Goal: Task Accomplishment & Management: Manage account settings

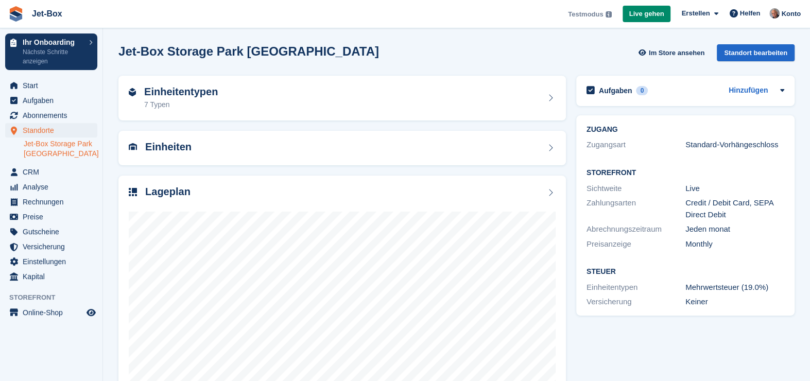
scroll to position [217, 0]
click at [56, 313] on span "Online-Shop" at bounding box center [54, 313] width 62 height 14
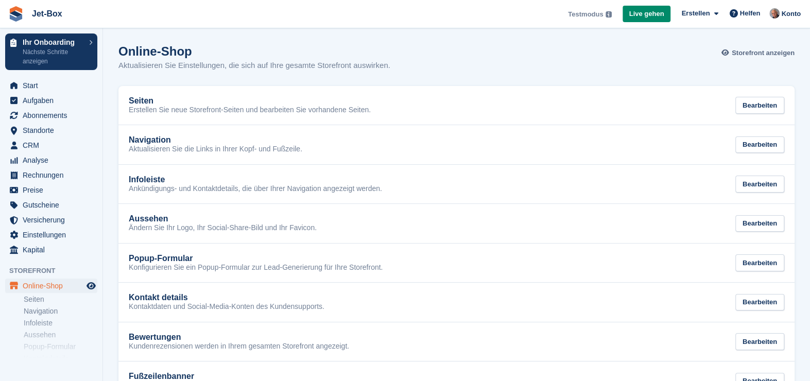
click at [766, 54] on span "Storefront anzeigen" at bounding box center [763, 53] width 63 height 10
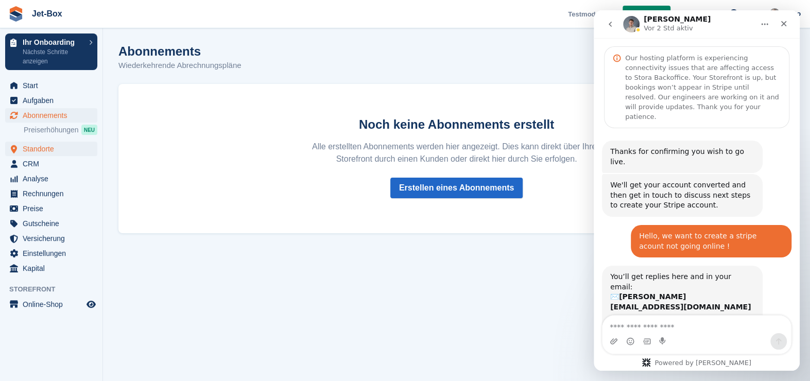
scroll to position [217, 0]
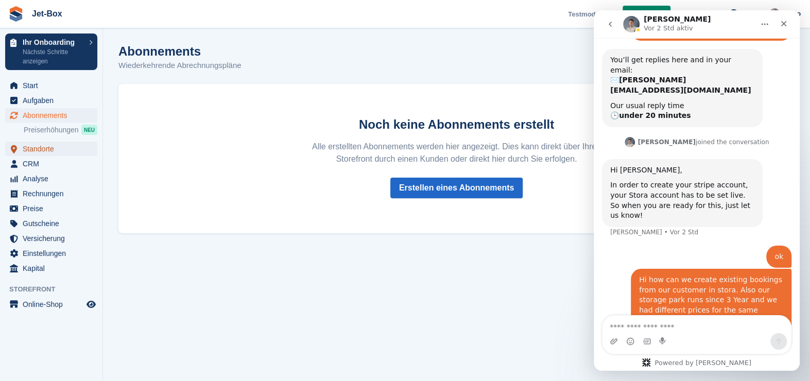
click at [40, 148] on span "Standorte" at bounding box center [54, 149] width 62 height 14
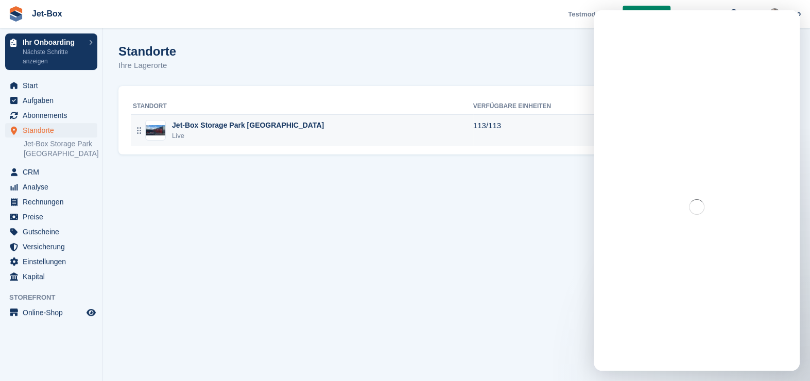
click at [212, 126] on div "Jet-Box Storage Park [GEOGRAPHIC_DATA]" at bounding box center [248, 125] width 152 height 11
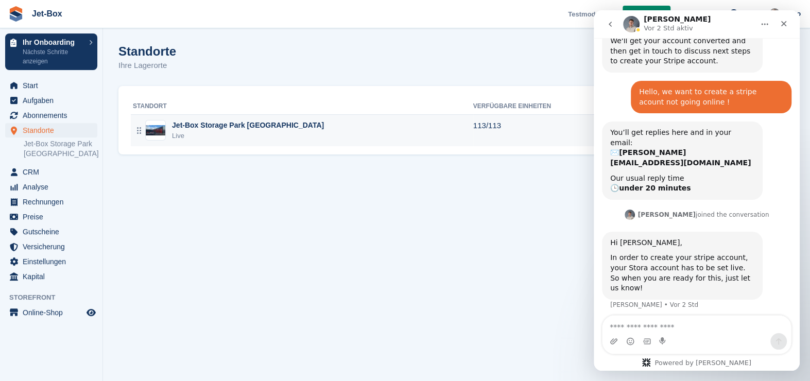
scroll to position [209, 0]
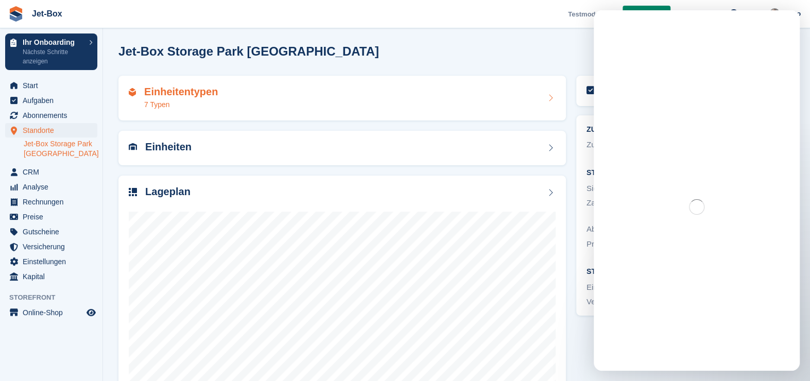
click at [180, 89] on h2 "Einheitentypen" at bounding box center [181, 92] width 74 height 12
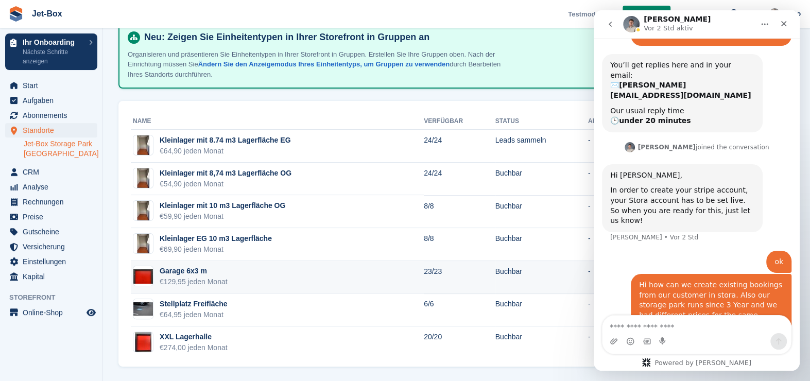
scroll to position [217, 0]
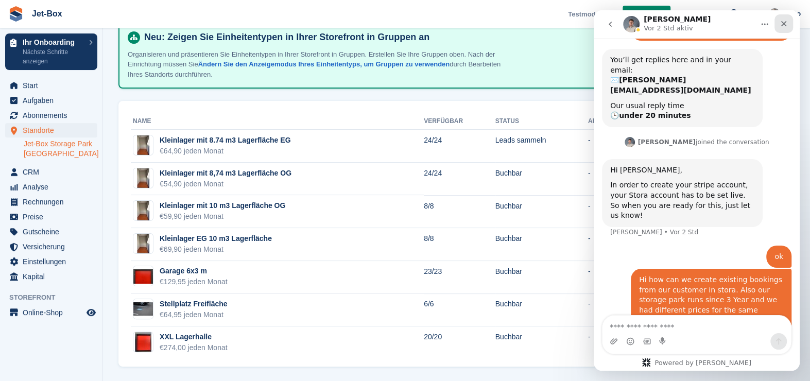
click at [784, 24] on icon "Schließen" at bounding box center [785, 24] width 6 height 6
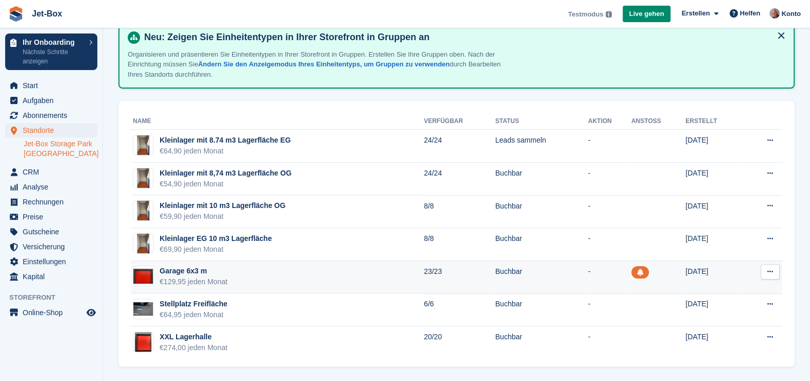
click at [770, 270] on icon at bounding box center [771, 271] width 6 height 7
click at [752, 289] on p "Einheitentyp bearbeiten" at bounding box center [731, 296] width 90 height 23
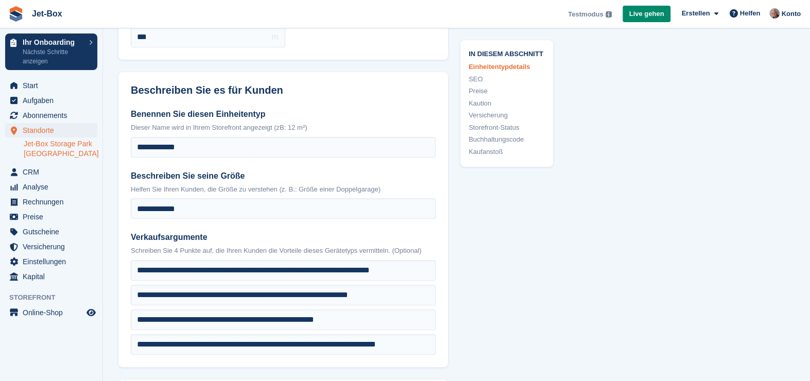
scroll to position [206, 0]
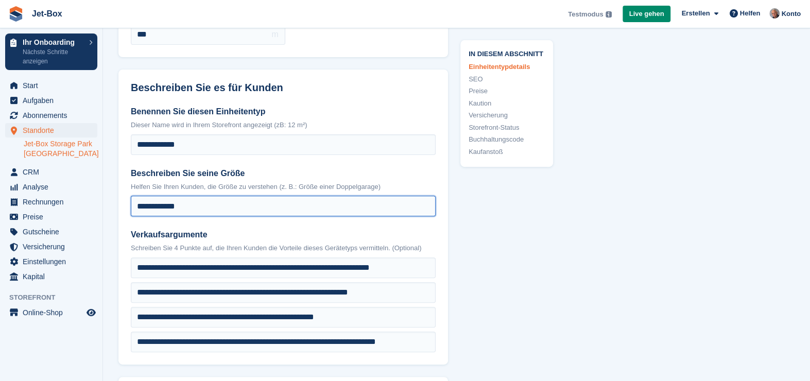
drag, startPoint x: 213, startPoint y: 204, endPoint x: 102, endPoint y: 209, distance: 111.9
type input "*"
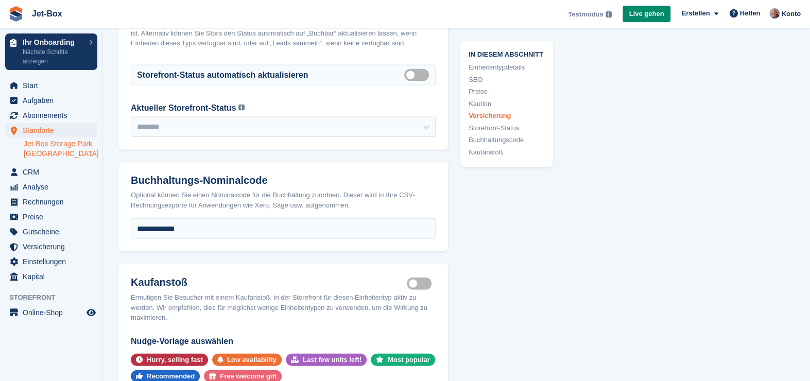
scroll to position [1958, 0]
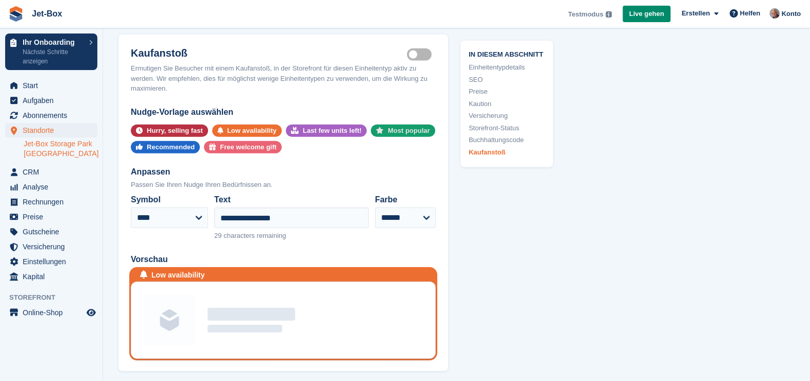
type input "**********"
click at [389, 127] on div "Most popular" at bounding box center [409, 131] width 42 height 12
select select "****"
type input "**********"
select select "*****"
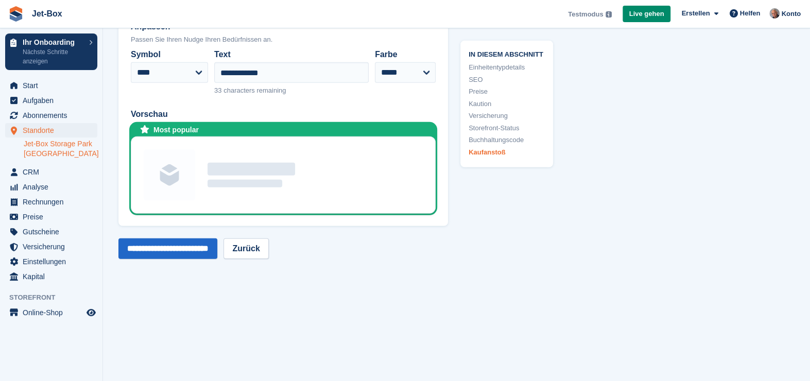
scroll to position [2194, 0]
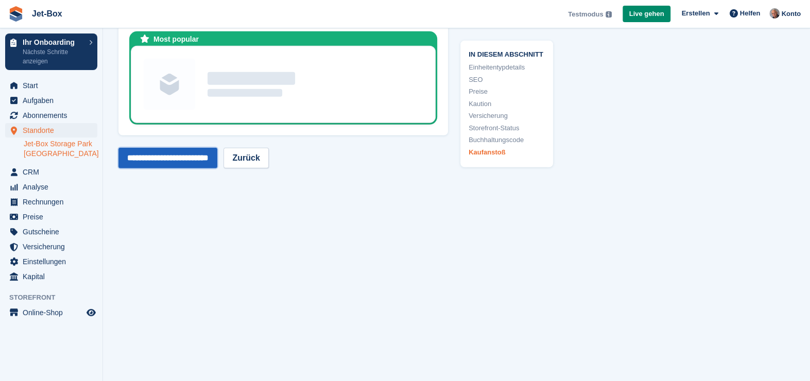
click at [193, 155] on input "**********" at bounding box center [168, 158] width 99 height 21
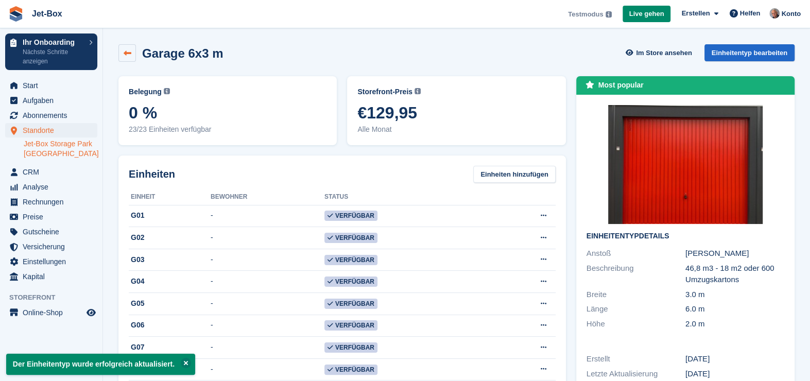
click at [127, 52] on icon at bounding box center [128, 53] width 8 height 8
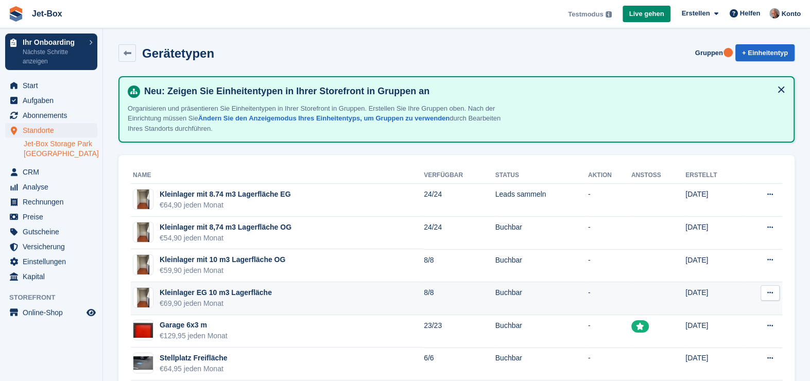
click at [769, 292] on icon at bounding box center [771, 293] width 6 height 7
click at [740, 310] on p "Einheitentyp bearbeiten" at bounding box center [731, 318] width 90 height 23
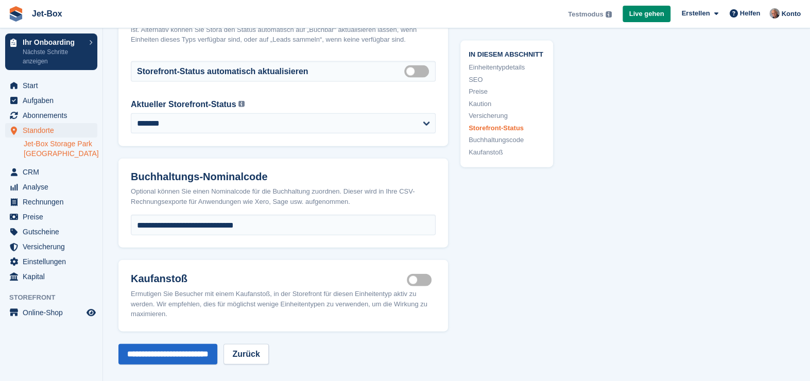
scroll to position [1762, 0]
click at [413, 282] on label "Is active" at bounding box center [421, 281] width 29 height 2
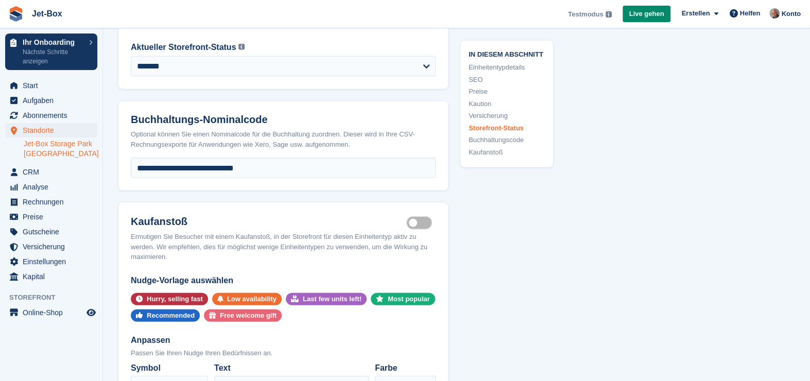
scroll to position [1916, 0]
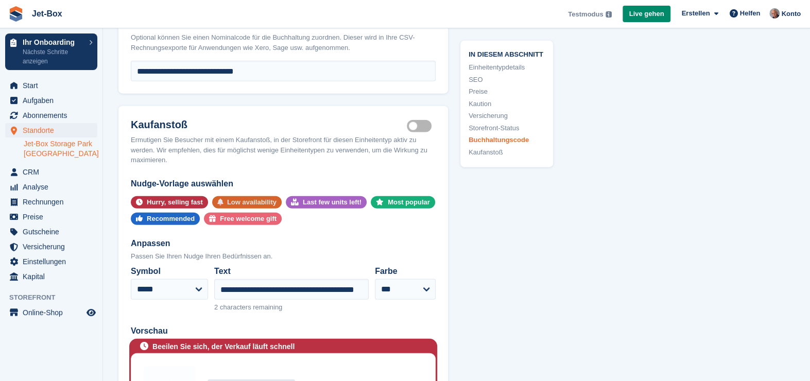
click at [246, 207] on div "Low availability" at bounding box center [251, 202] width 49 height 12
select select "****"
type input "**********"
select select "******"
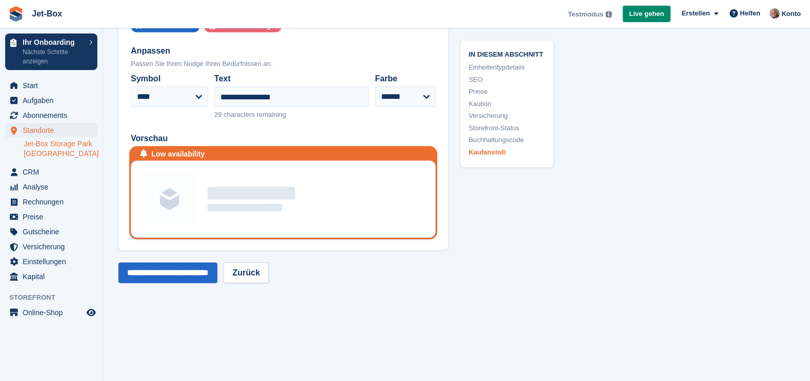
scroll to position [2233, 0]
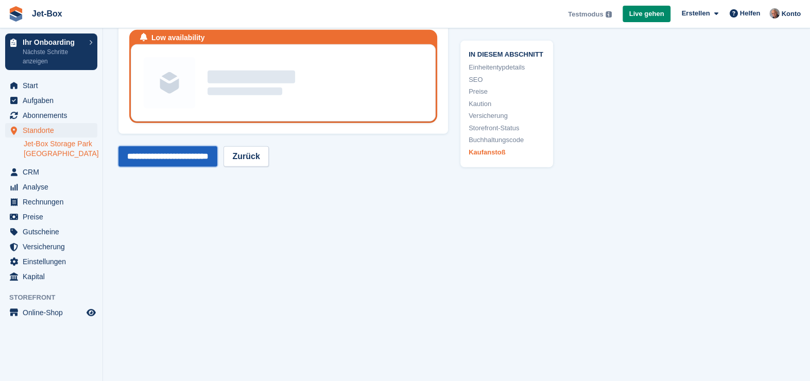
click at [172, 155] on input "**********" at bounding box center [168, 156] width 99 height 21
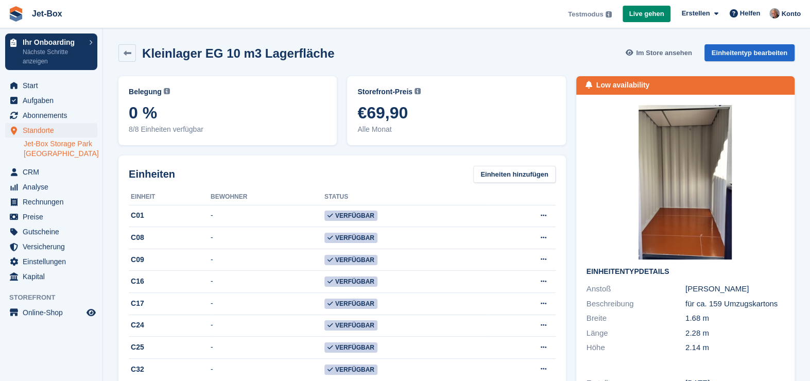
click at [650, 54] on span "Im Store ansehen" at bounding box center [664, 53] width 56 height 10
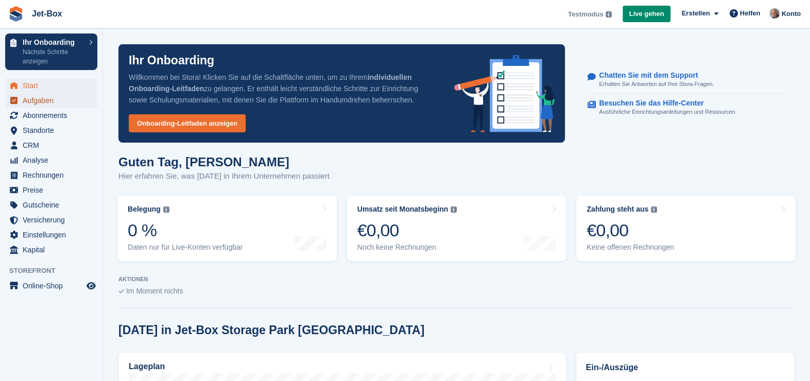
click at [37, 100] on span "Aufgaben" at bounding box center [54, 100] width 62 height 14
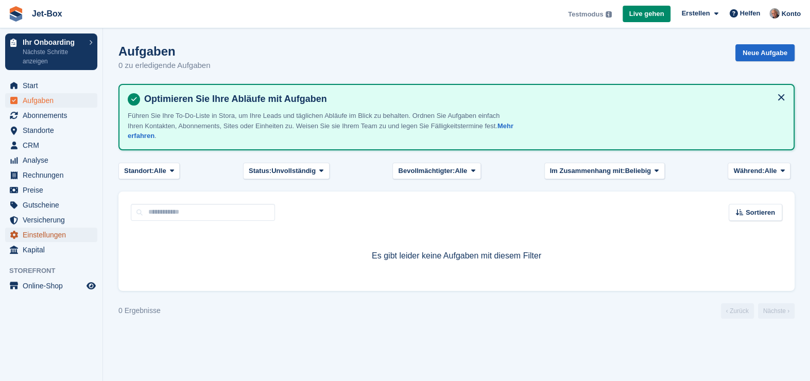
click at [41, 234] on span "Einstellungen" at bounding box center [54, 235] width 62 height 14
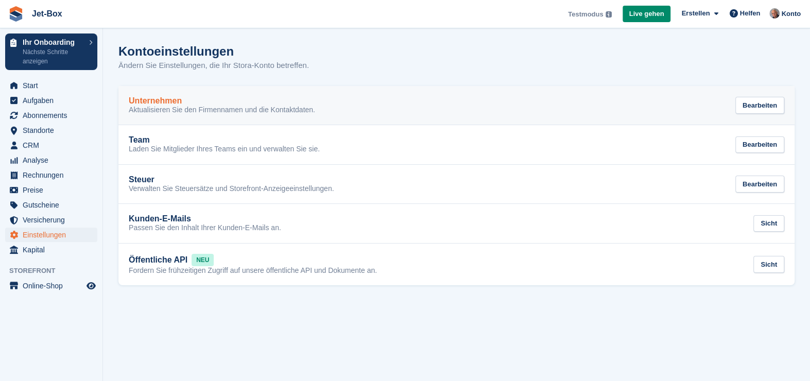
click at [172, 102] on h2 "Unternehmen" at bounding box center [155, 100] width 53 height 9
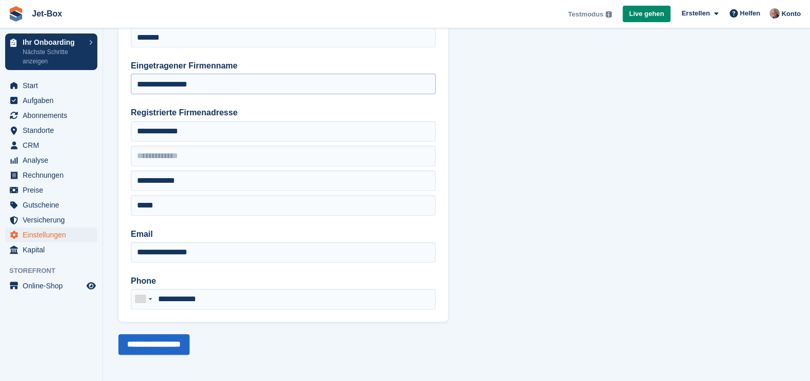
scroll to position [73, 0]
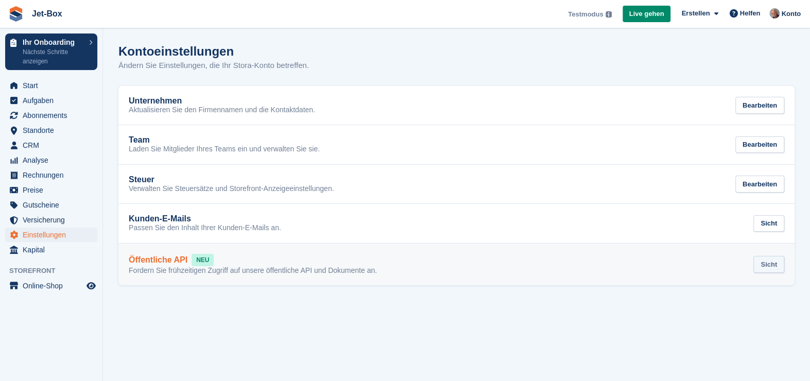
click at [770, 263] on div "Sicht" at bounding box center [769, 264] width 31 height 17
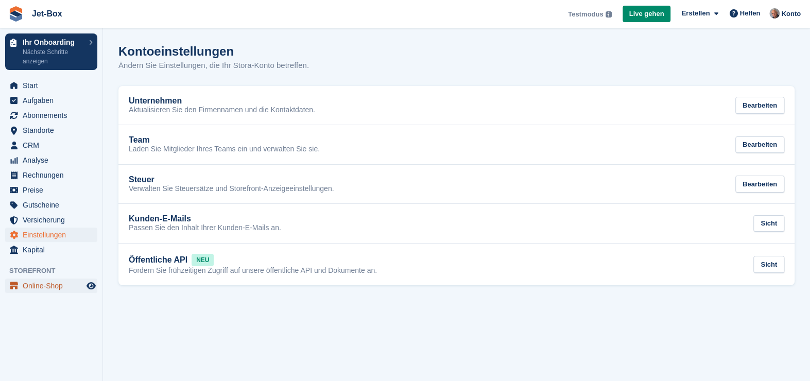
click at [28, 289] on span "Online-Shop" at bounding box center [54, 286] width 62 height 14
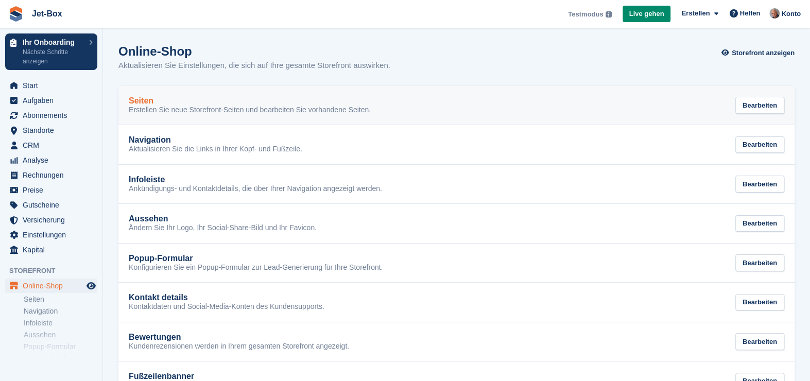
click at [153, 98] on div "Seiten" at bounding box center [250, 100] width 242 height 9
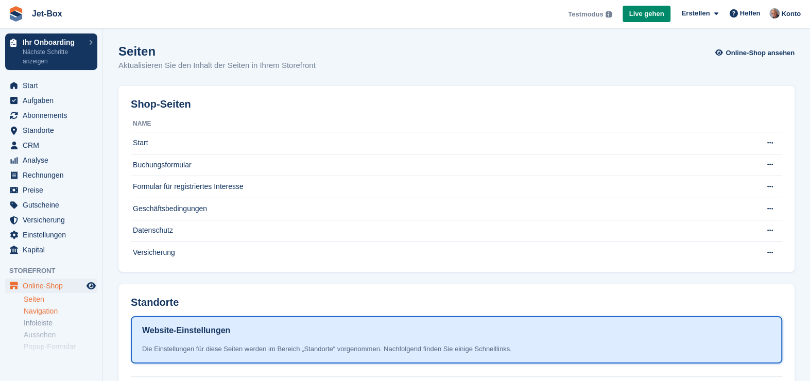
click at [42, 311] on link "Navigation" at bounding box center [61, 312] width 74 height 10
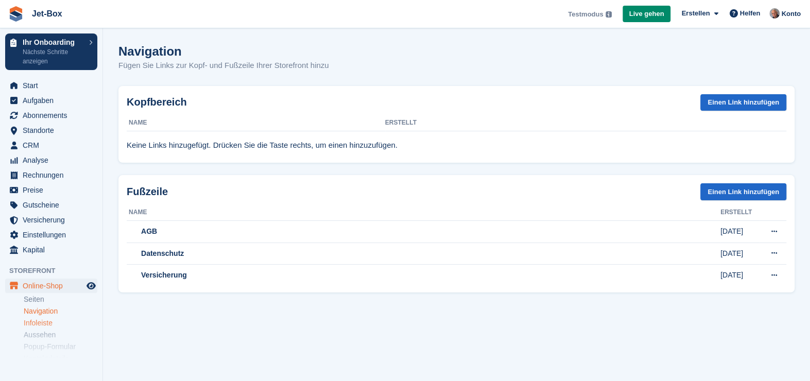
click at [35, 322] on link "Infoleiste" at bounding box center [61, 323] width 74 height 10
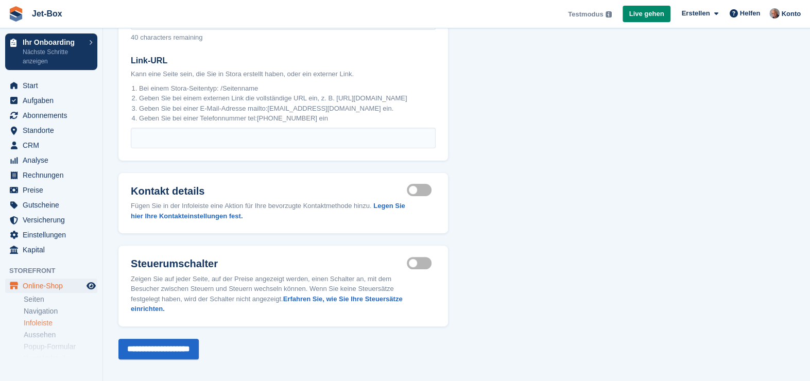
scroll to position [172, 0]
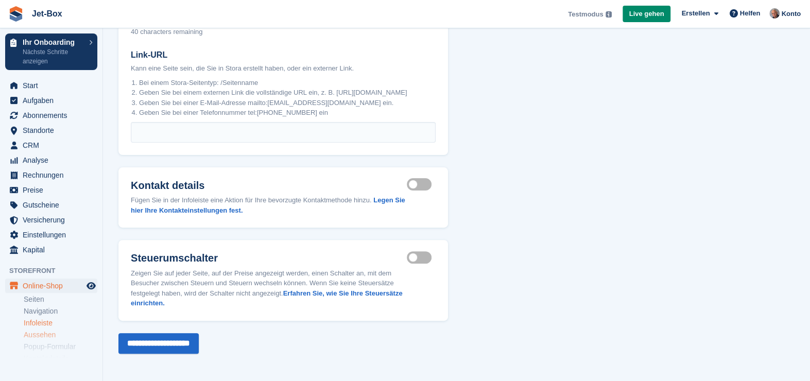
click at [42, 335] on link "Aussehen" at bounding box center [61, 335] width 74 height 10
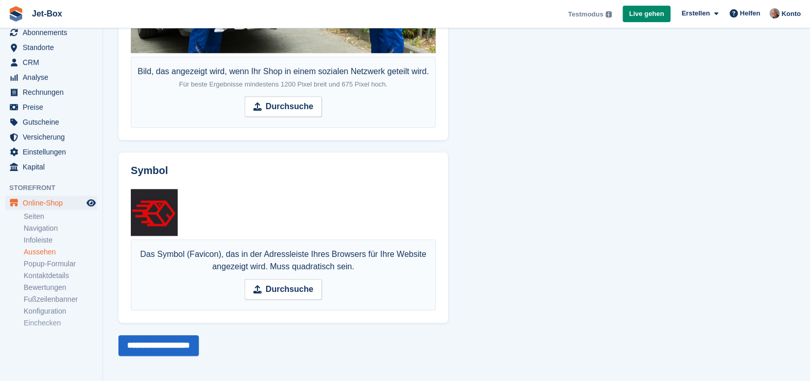
scroll to position [91, 0]
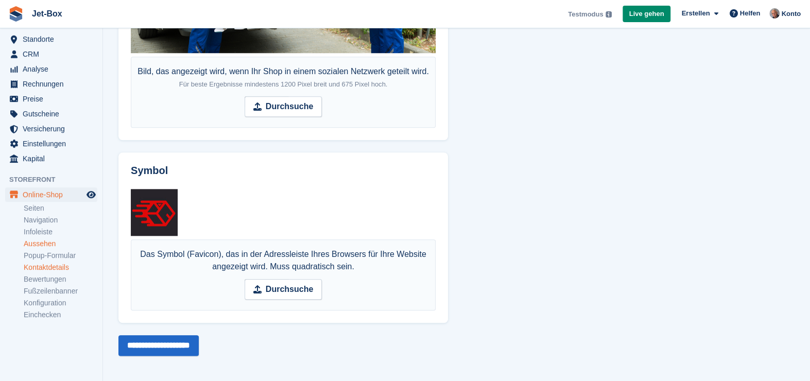
click at [59, 267] on link "Kontaktdetails" at bounding box center [61, 268] width 74 height 10
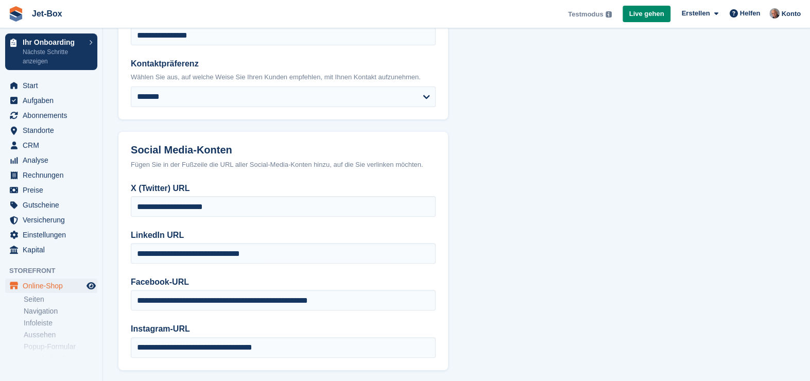
scroll to position [106, 0]
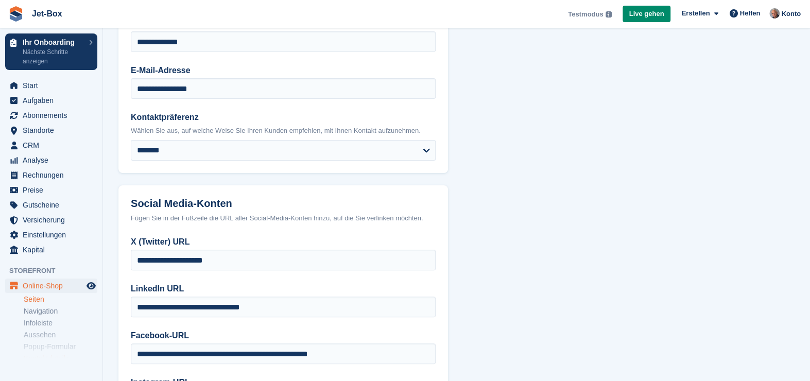
click at [32, 297] on link "Seiten" at bounding box center [61, 300] width 74 height 10
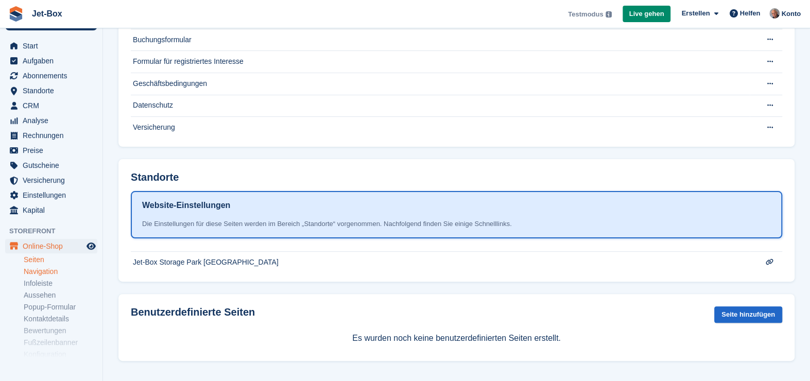
scroll to position [91, 0]
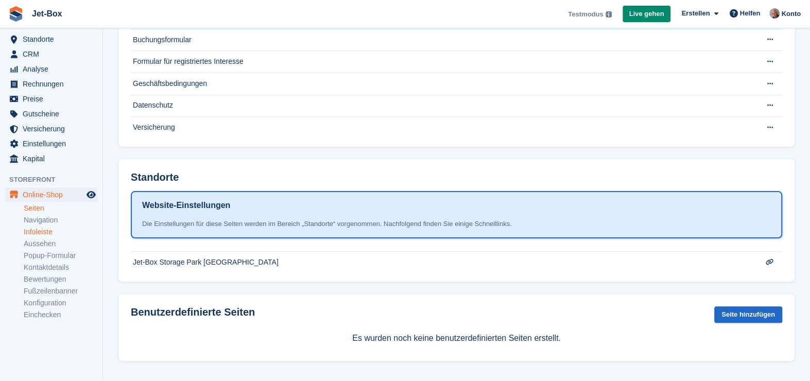
click at [46, 228] on link "Infoleiste" at bounding box center [61, 232] width 74 height 10
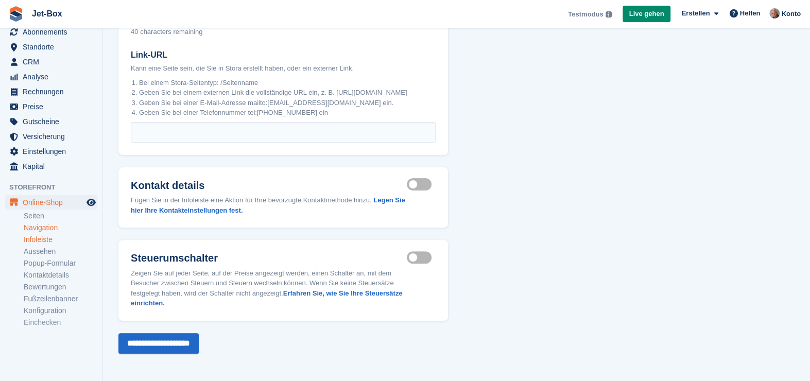
scroll to position [91, 0]
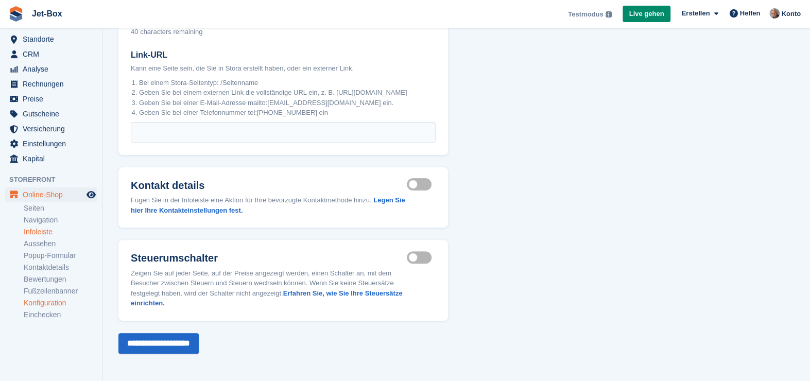
click at [58, 300] on link "Konfiguration" at bounding box center [61, 303] width 74 height 10
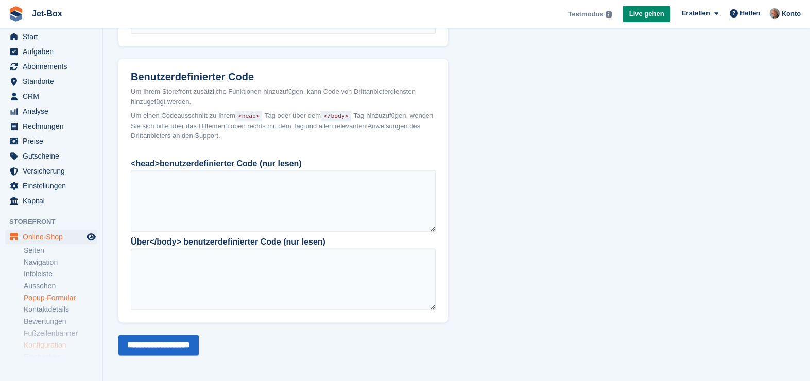
scroll to position [91, 0]
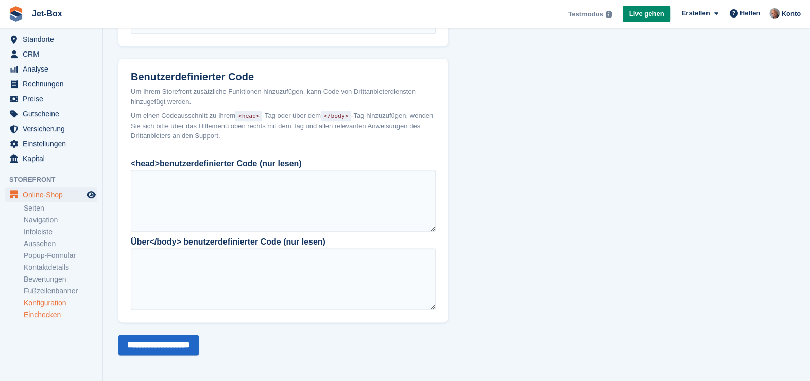
click at [40, 314] on link "Einchecken" at bounding box center [61, 315] width 74 height 10
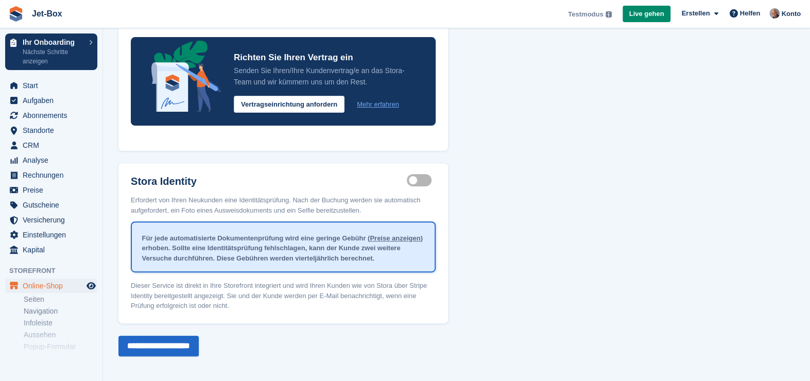
scroll to position [210, 0]
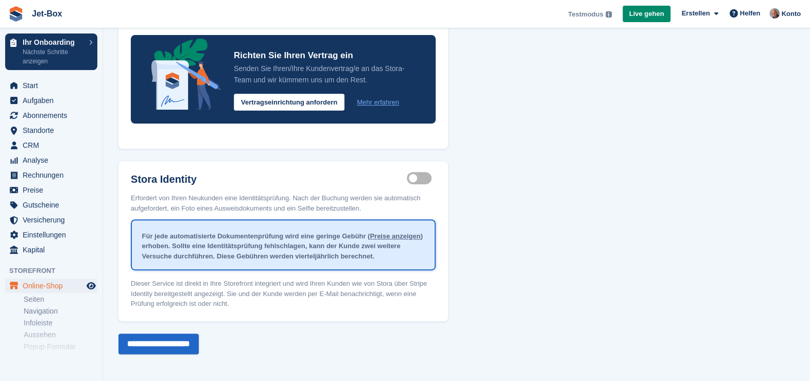
click at [382, 237] on link "Preise anzeigen" at bounding box center [395, 236] width 50 height 8
click at [413, 179] on label "Identity proof enabled" at bounding box center [421, 179] width 29 height 2
click at [321, 97] on button "Vertragseinrichtung anfordern" at bounding box center [289, 102] width 111 height 17
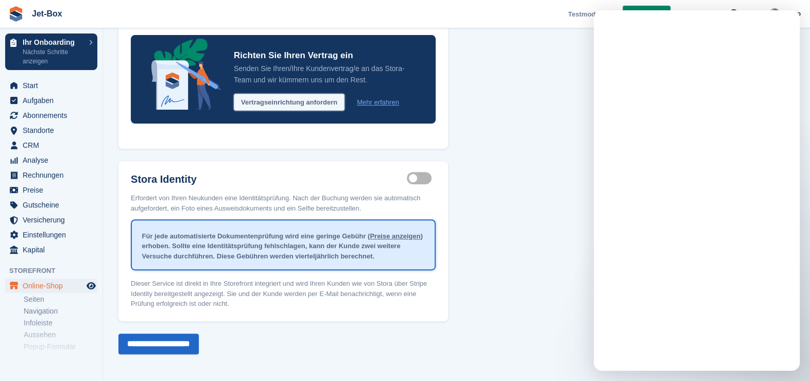
scroll to position [0, 0]
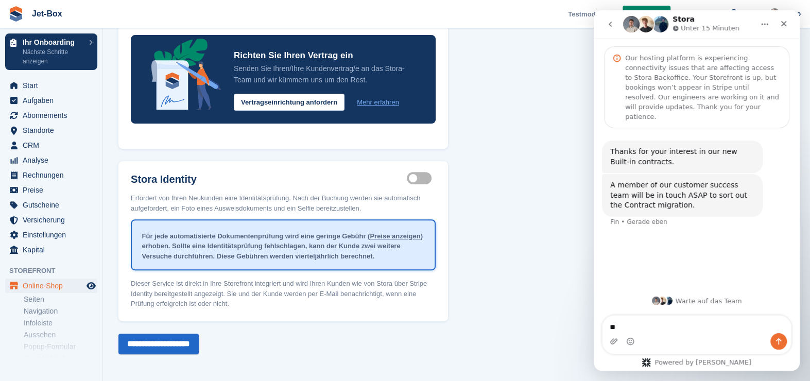
type textarea "*"
click at [190, 345] on input "**********" at bounding box center [159, 344] width 80 height 21
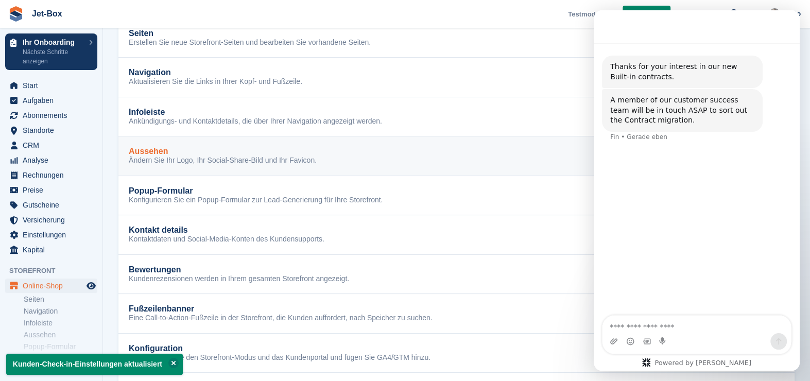
scroll to position [113, 0]
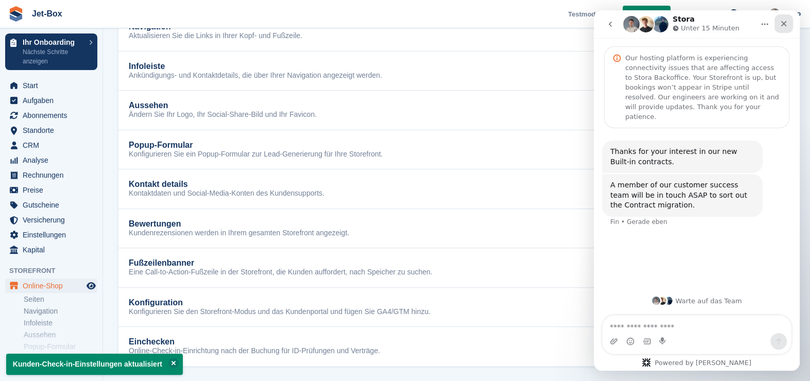
click at [782, 23] on icon "Schließen" at bounding box center [784, 24] width 8 height 8
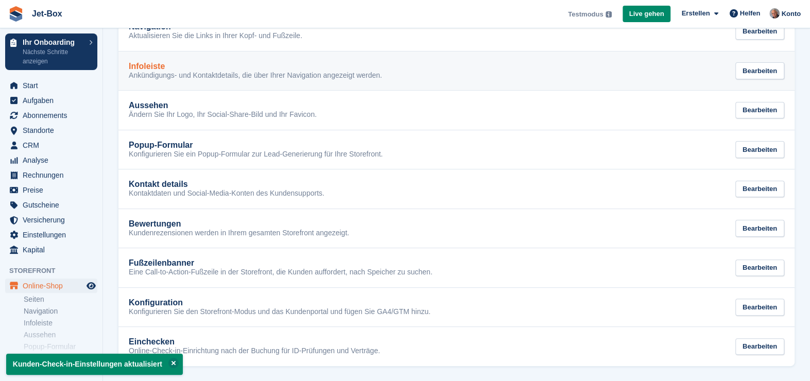
scroll to position [0, 0]
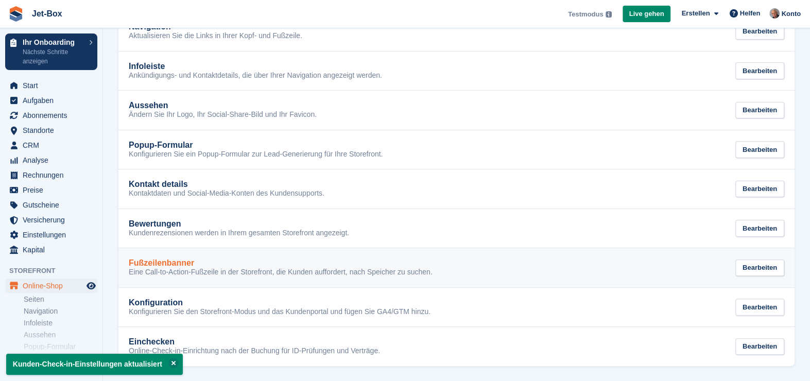
click at [510, 267] on div "Fußzeilenbanner Eine Call-to-Action-Fußzeile in der Storefront, die Kunden auff…" at bounding box center [457, 268] width 656 height 19
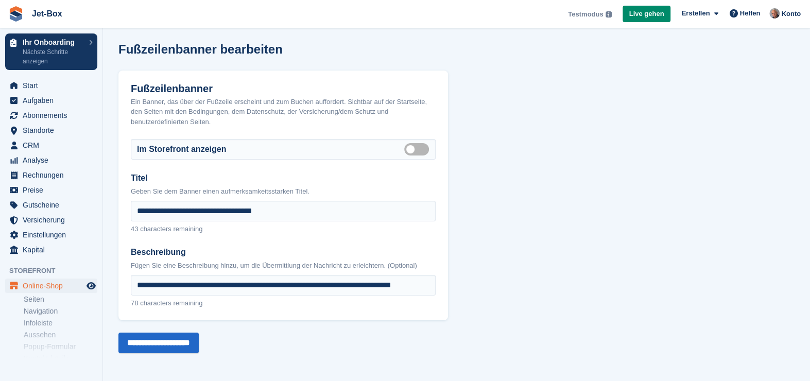
scroll to position [2, 0]
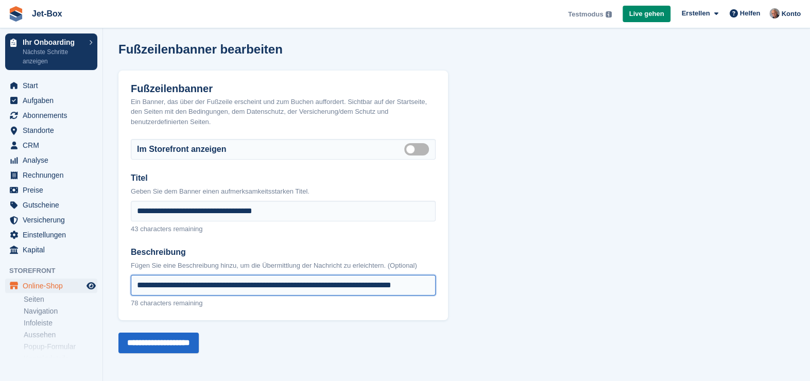
drag, startPoint x: 289, startPoint y: 284, endPoint x: 227, endPoint y: 285, distance: 61.3
click at [227, 285] on input "**********" at bounding box center [283, 285] width 305 height 21
type input "**********"
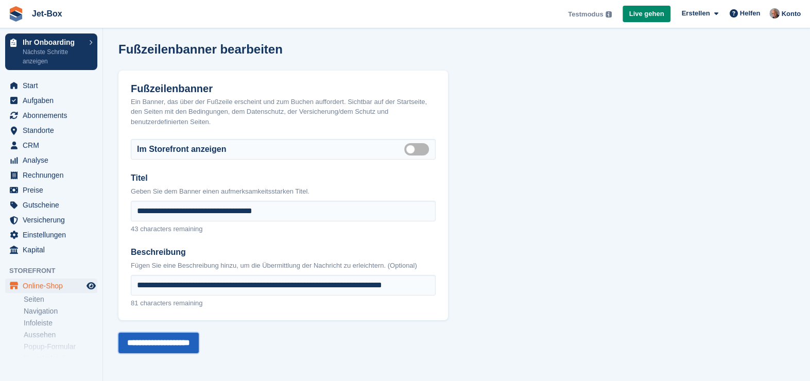
click at [185, 344] on input "**********" at bounding box center [159, 343] width 80 height 21
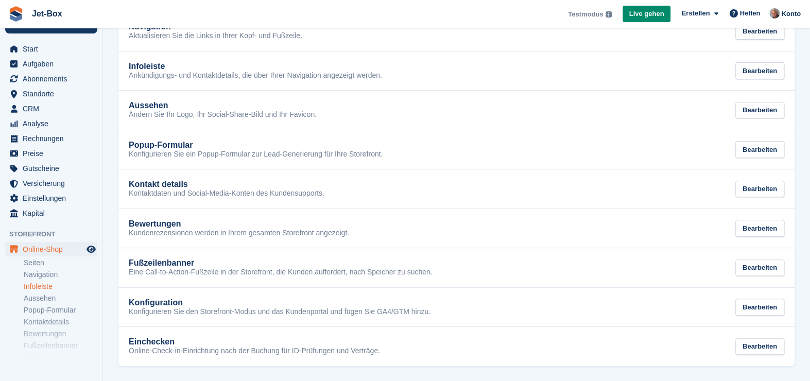
scroll to position [91, 0]
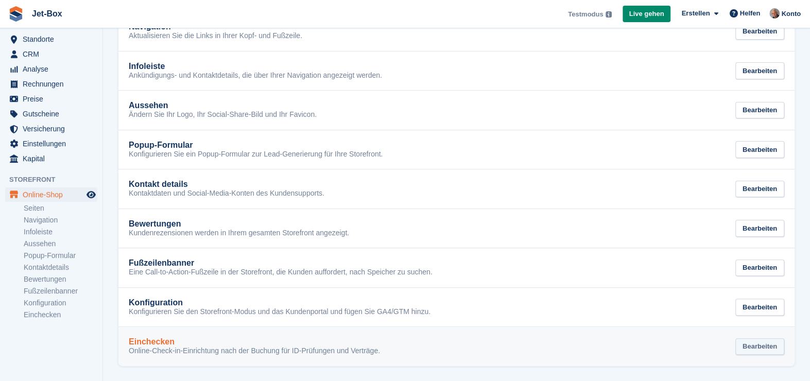
click at [773, 348] on div "Bearbeiten" at bounding box center [760, 347] width 49 height 17
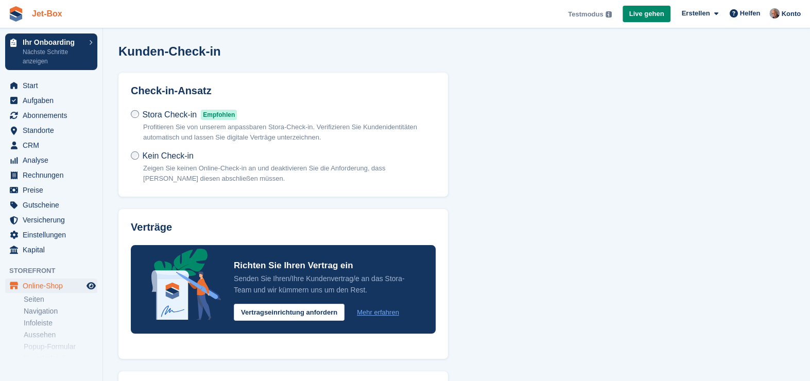
click at [54, 13] on link "Jet-Box" at bounding box center [47, 13] width 39 height 17
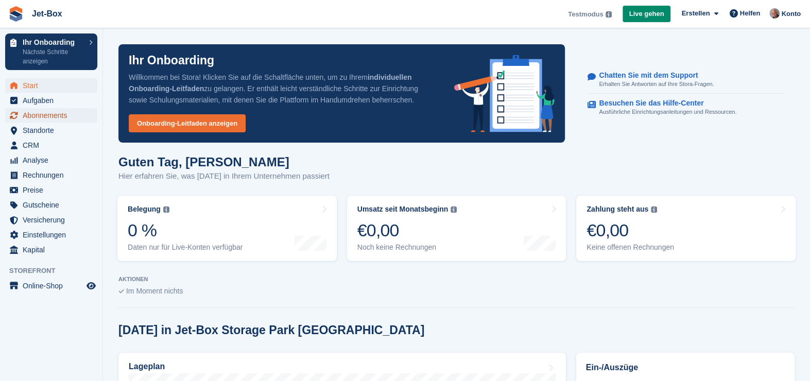
click at [55, 117] on span "Abonnements" at bounding box center [54, 115] width 62 height 14
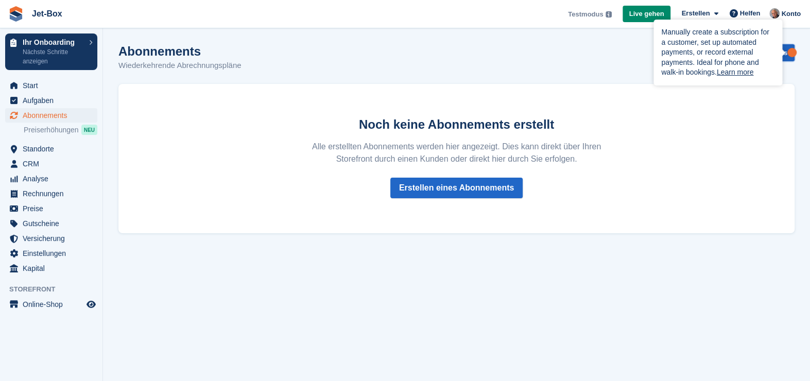
click at [786, 48] on link "Erstellen eines Abonnements" at bounding box center [741, 52] width 108 height 17
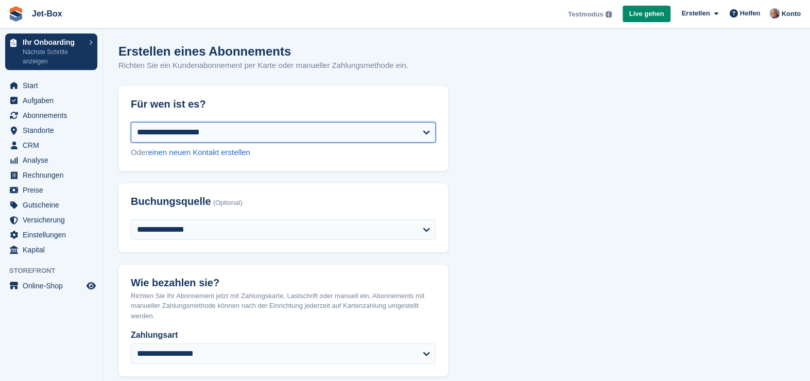
click at [237, 133] on select "**********" at bounding box center [283, 132] width 305 height 21
click at [237, 132] on select "**********" at bounding box center [283, 132] width 305 height 21
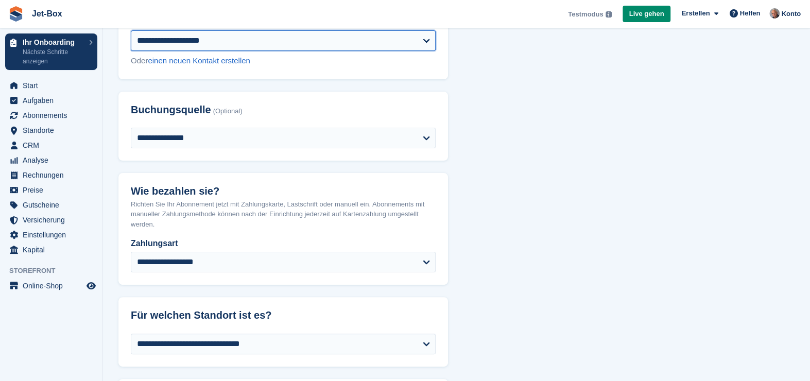
scroll to position [103, 0]
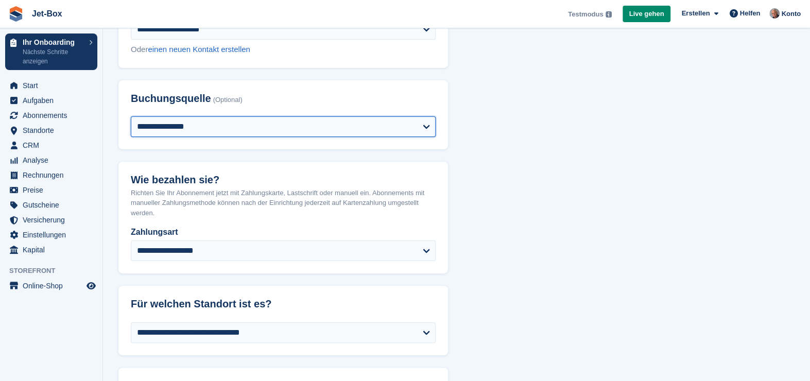
click at [314, 126] on select "**********" at bounding box center [283, 126] width 305 height 21
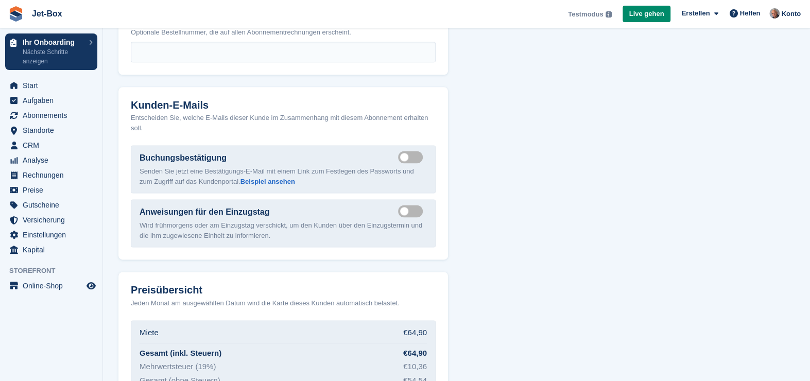
scroll to position [1082, 0]
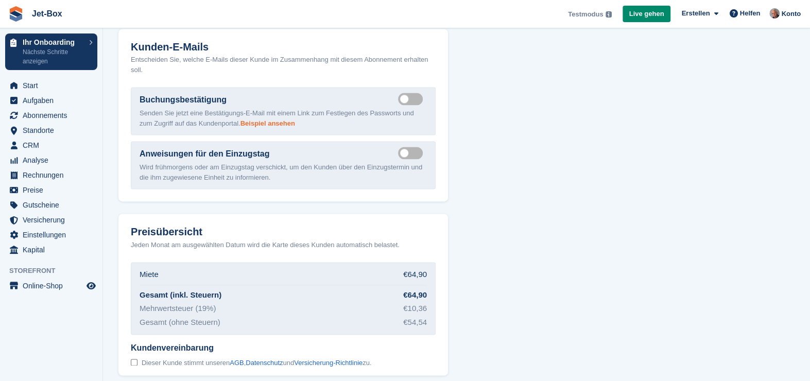
click at [263, 120] on link "Beispiel ansehen" at bounding box center [268, 124] width 55 height 8
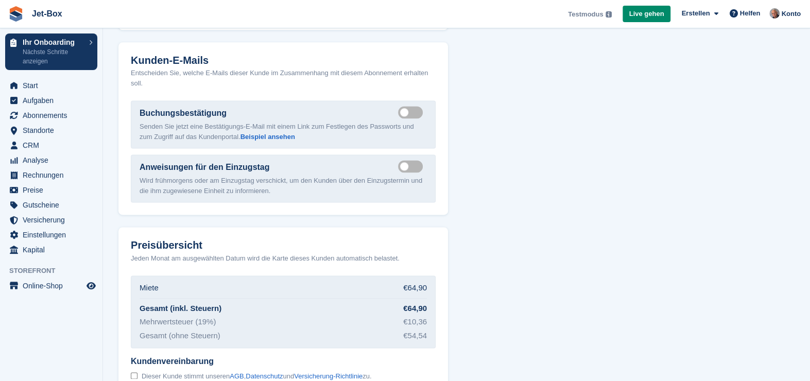
scroll to position [1109, 0]
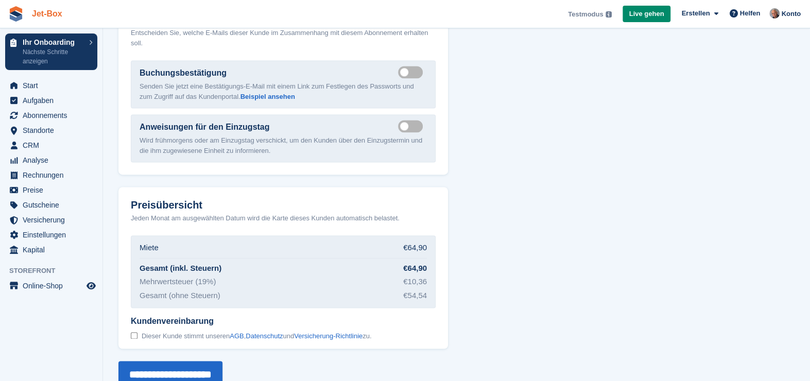
click at [52, 12] on link "Jet-Box" at bounding box center [47, 13] width 39 height 17
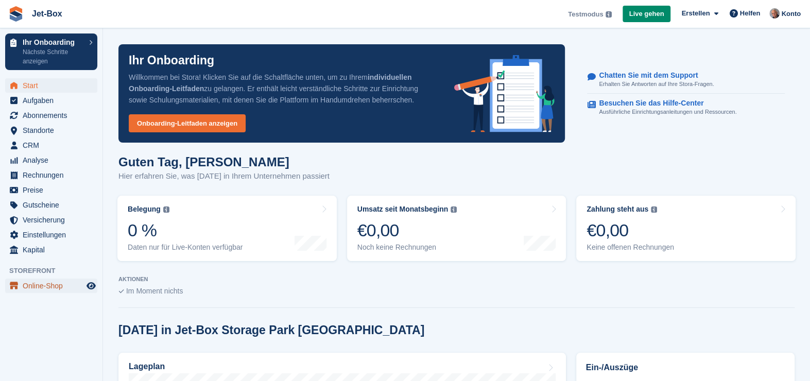
click at [50, 289] on span "Online-Shop" at bounding box center [54, 286] width 62 height 14
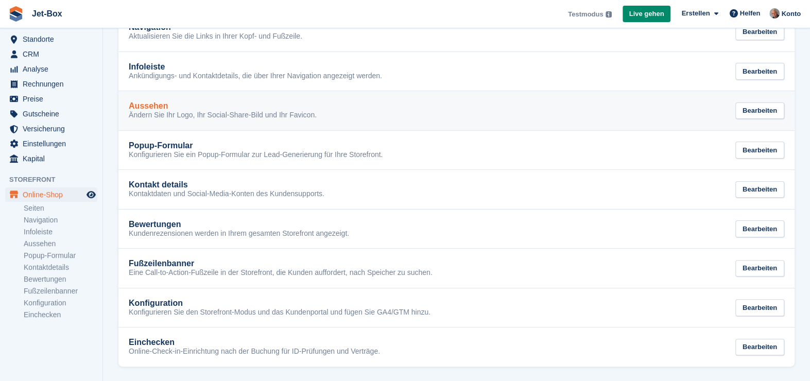
scroll to position [113, 0]
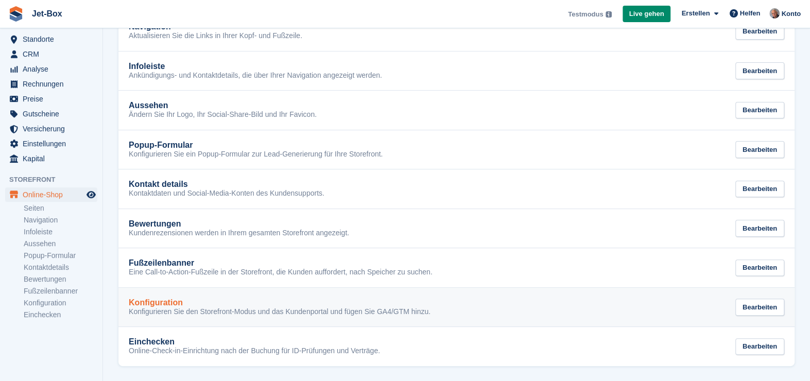
click at [169, 303] on h2 "Konfiguration" at bounding box center [156, 302] width 54 height 9
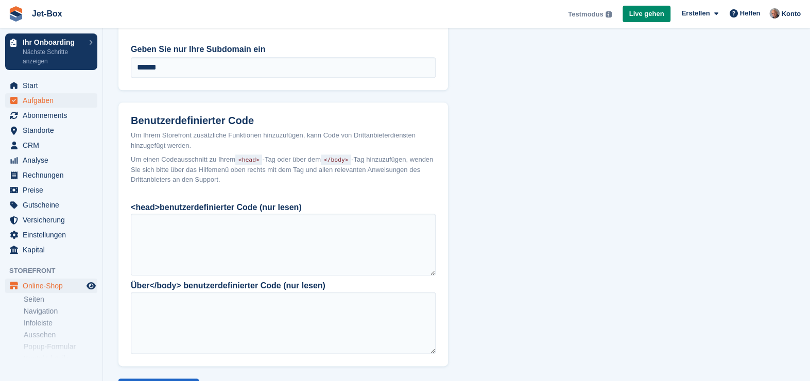
scroll to position [619, 0]
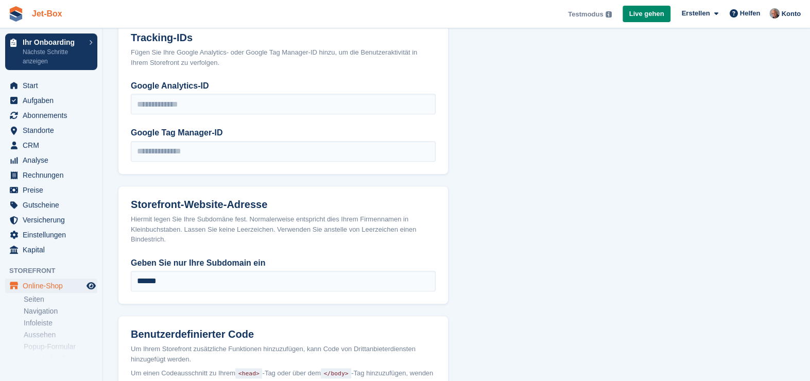
click at [43, 11] on link "Jet-Box" at bounding box center [47, 13] width 39 height 17
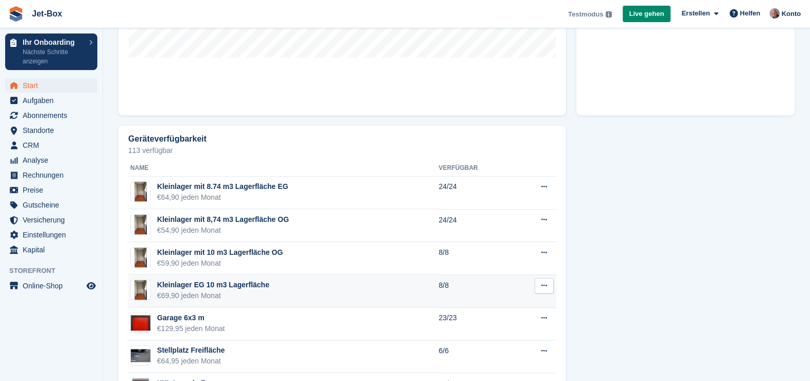
scroll to position [552, 0]
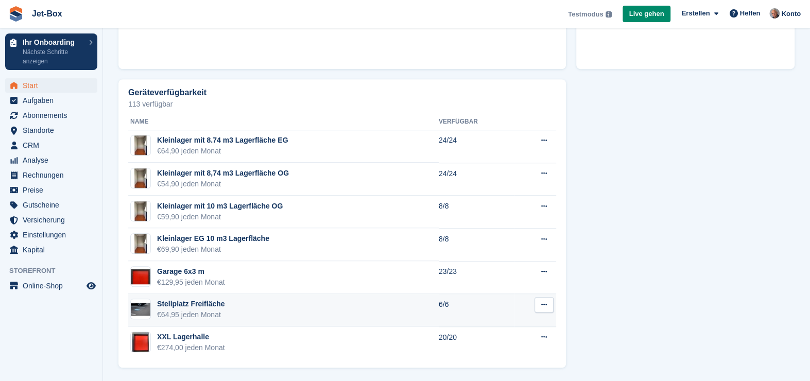
click at [542, 303] on icon at bounding box center [545, 304] width 6 height 7
click at [518, 322] on p "Einheitentyp bearbeiten" at bounding box center [505, 329] width 90 height 23
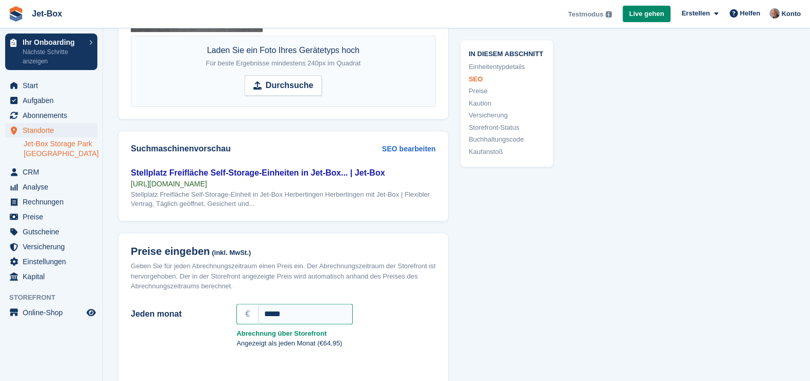
scroll to position [721, 0]
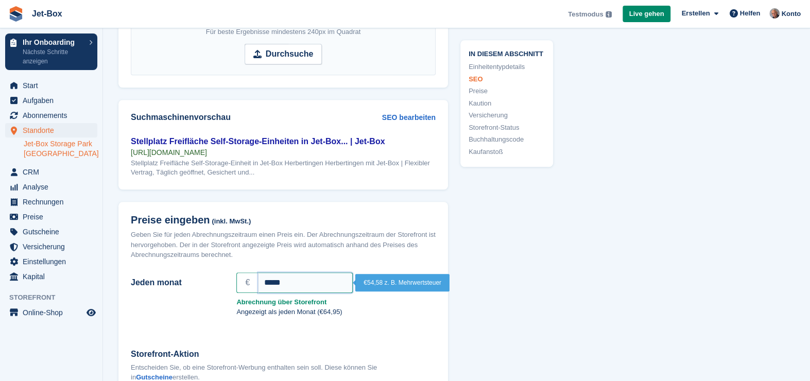
drag, startPoint x: 294, startPoint y: 280, endPoint x: 240, endPoint y: 283, distance: 54.2
click at [240, 283] on div "€ *****" at bounding box center [336, 283] width 199 height 21
type input "*****"
drag, startPoint x: 488, startPoint y: 325, endPoint x: 434, endPoint y: 320, distance: 53.7
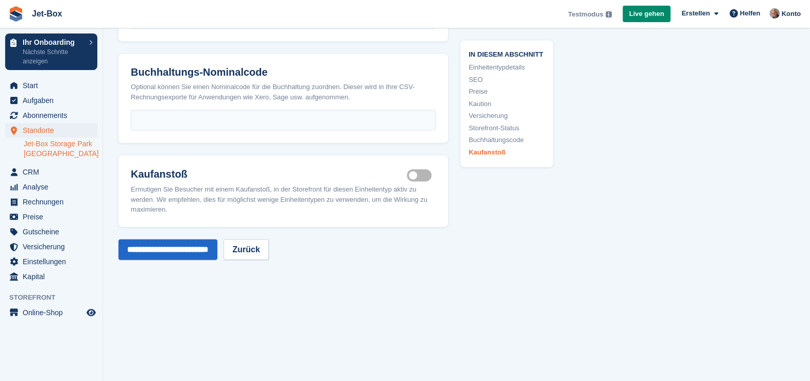
scroll to position [1810, 0]
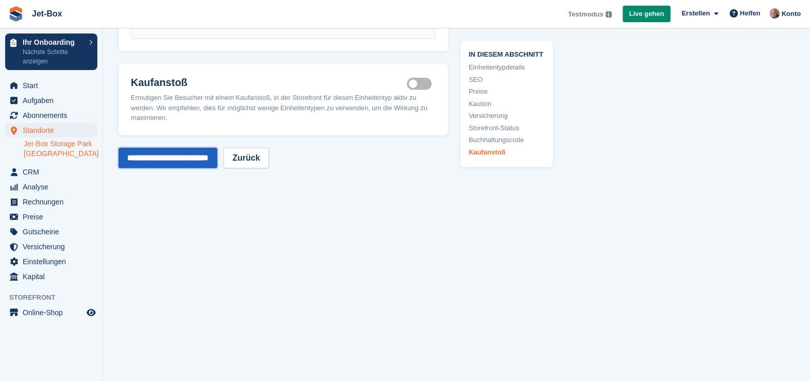
click at [159, 154] on input "**********" at bounding box center [168, 158] width 99 height 21
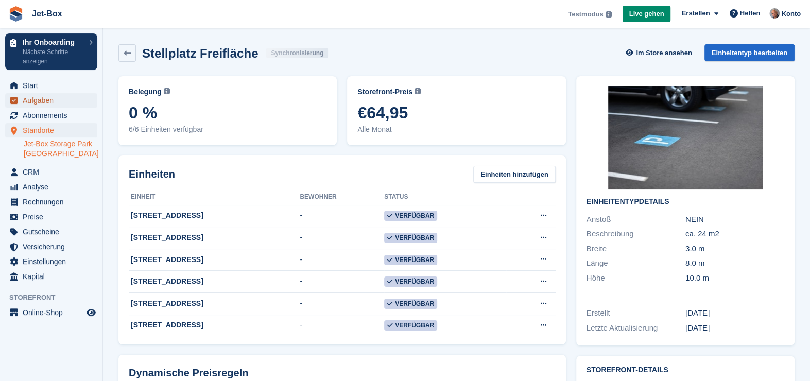
click at [39, 97] on span "Aufgaben" at bounding box center [54, 100] width 62 height 14
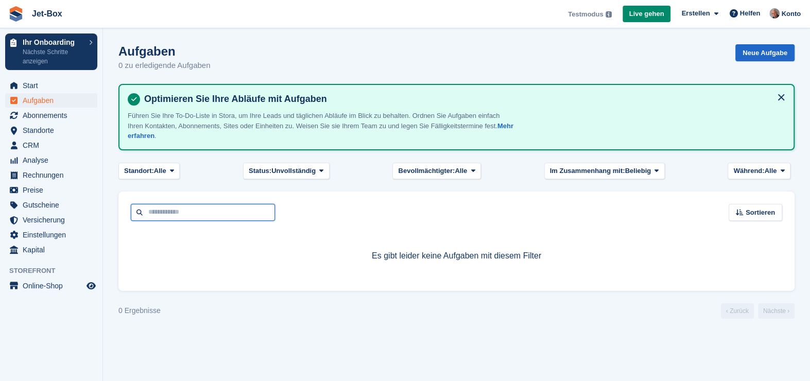
click at [172, 210] on input "text" at bounding box center [203, 212] width 144 height 17
click at [385, 218] on div "Sortieren Sort by Fällig am Erstellt am Früher Später" at bounding box center [457, 206] width 677 height 29
